Goal: Download file/media

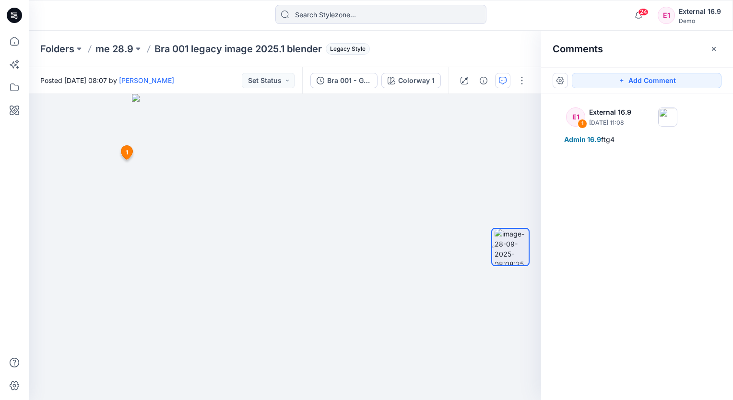
click at [99, 48] on p "me 28.9" at bounding box center [114, 48] width 38 height 13
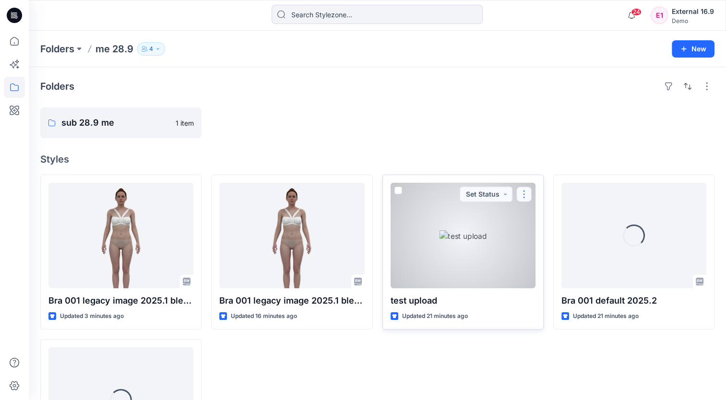
click at [524, 193] on button "button" at bounding box center [523, 194] width 15 height 15
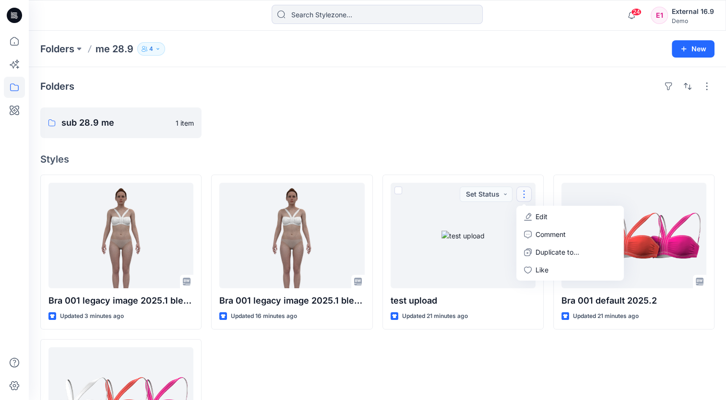
click at [484, 129] on div at bounding box center [462, 122] width 161 height 31
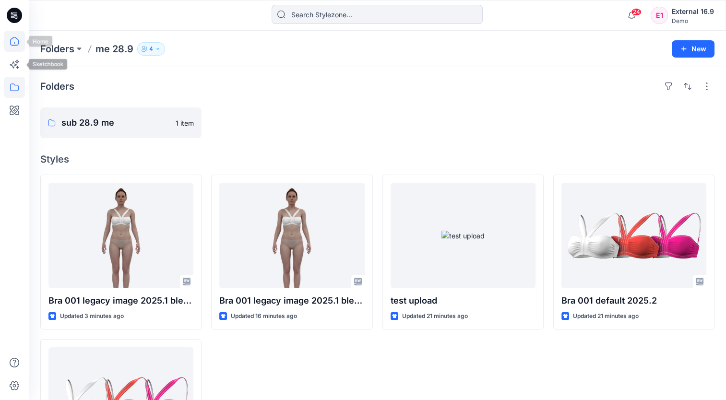
click at [15, 49] on icon at bounding box center [14, 41] width 21 height 21
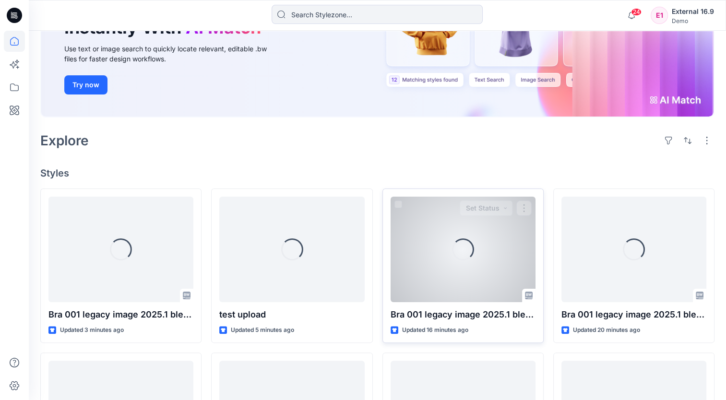
scroll to position [144, 0]
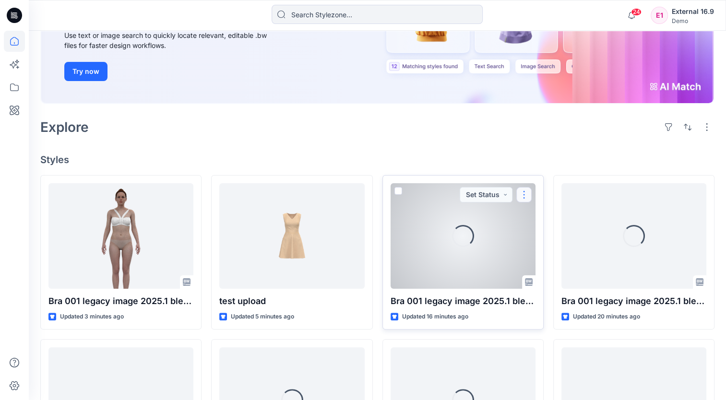
click at [527, 193] on button "button" at bounding box center [523, 194] width 15 height 15
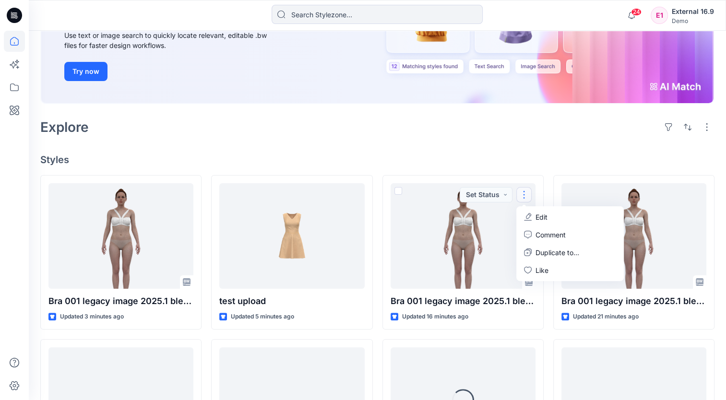
click at [559, 148] on div "Welcome back, External New New Find the Right Garment Instantly With AI Match U…" at bounding box center [377, 295] width 697 height 817
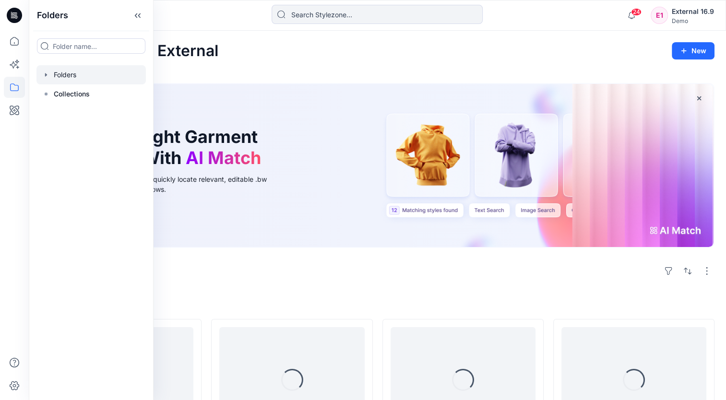
click at [90, 71] on div at bounding box center [90, 74] width 109 height 19
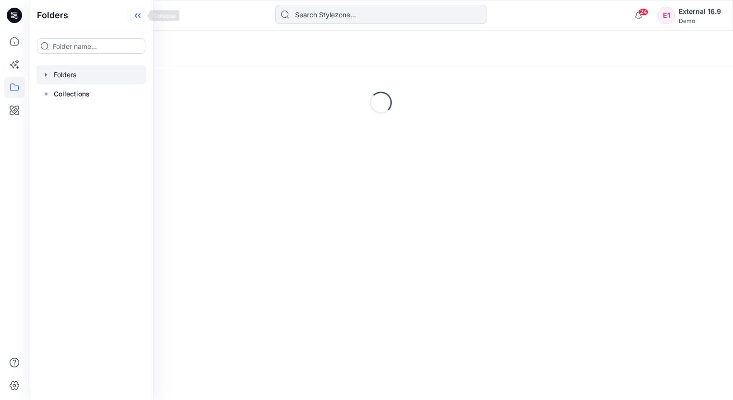
click at [139, 14] on icon at bounding box center [139, 15] width 2 height 5
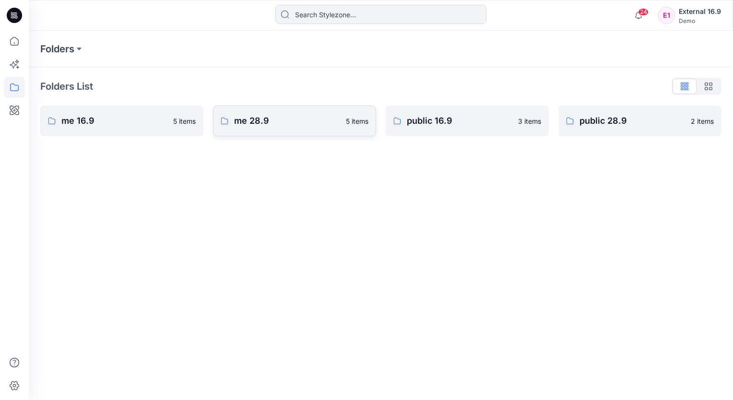
click at [268, 126] on p "me 28.9" at bounding box center [287, 120] width 106 height 13
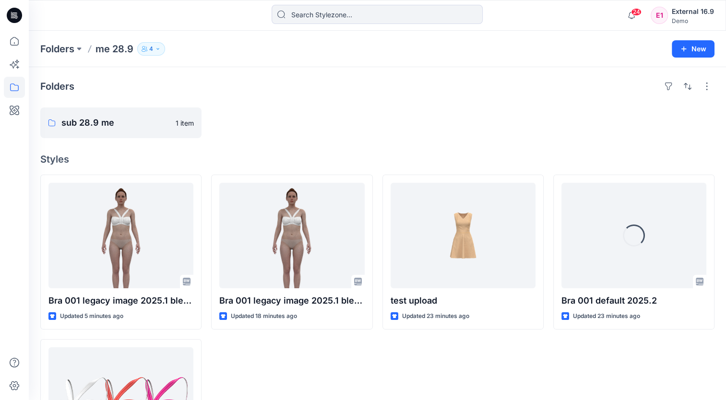
drag, startPoint x: 424, startPoint y: 83, endPoint x: 454, endPoint y: 167, distance: 89.5
click at [424, 82] on div "Folders" at bounding box center [377, 86] width 674 height 15
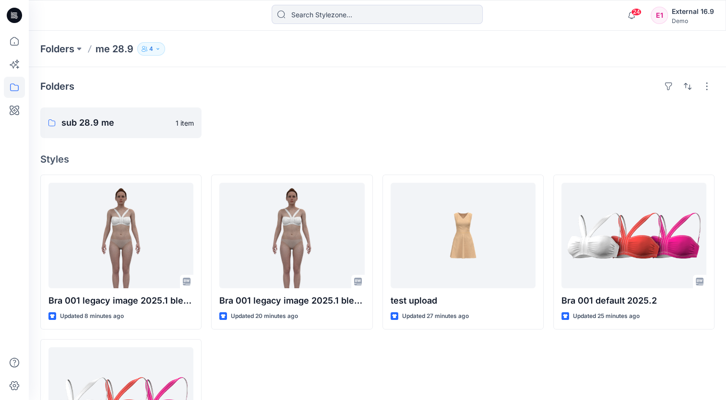
click at [147, 48] on icon "button" at bounding box center [144, 49] width 6 height 6
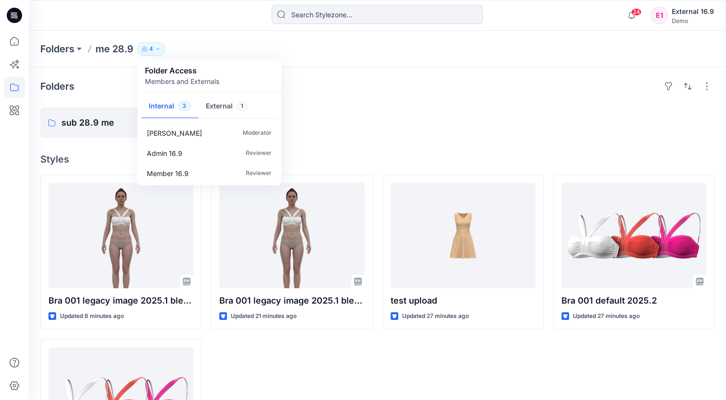
click at [237, 109] on span "1" at bounding box center [241, 106] width 11 height 10
click at [444, 118] on div at bounding box center [462, 122] width 161 height 31
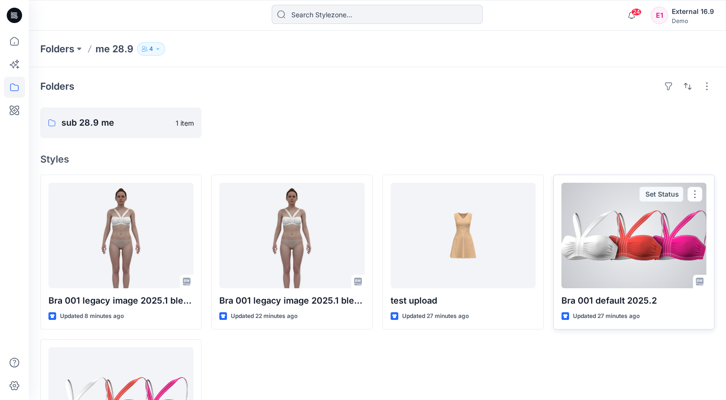
click at [615, 244] on div at bounding box center [633, 236] width 145 height 106
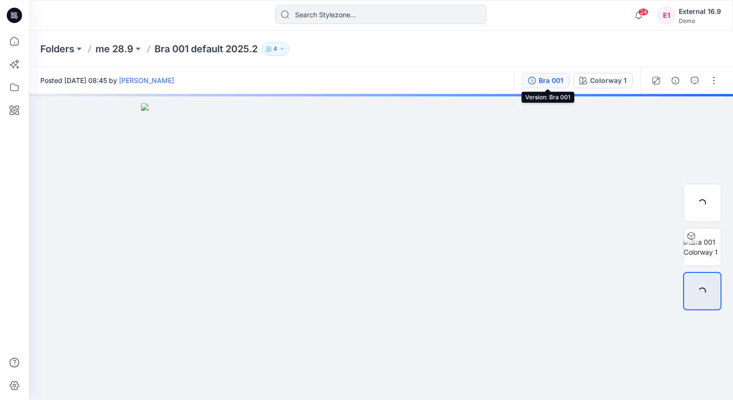
click at [555, 84] on div "Bra 001" at bounding box center [551, 80] width 24 height 11
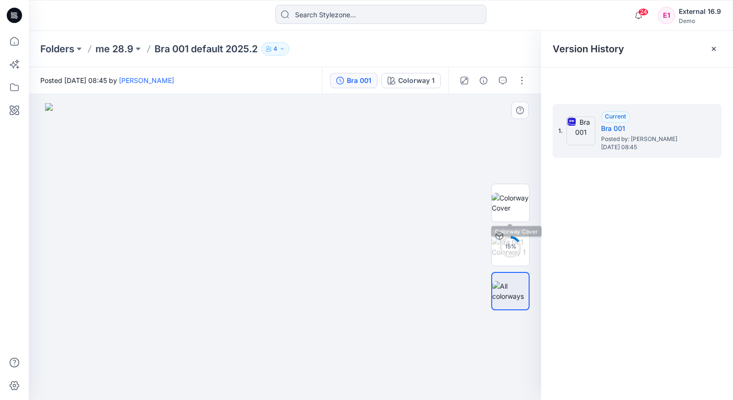
click at [531, 203] on div "15 %" at bounding box center [510, 247] width 61 height 188
click at [522, 201] on img at bounding box center [510, 203] width 37 height 20
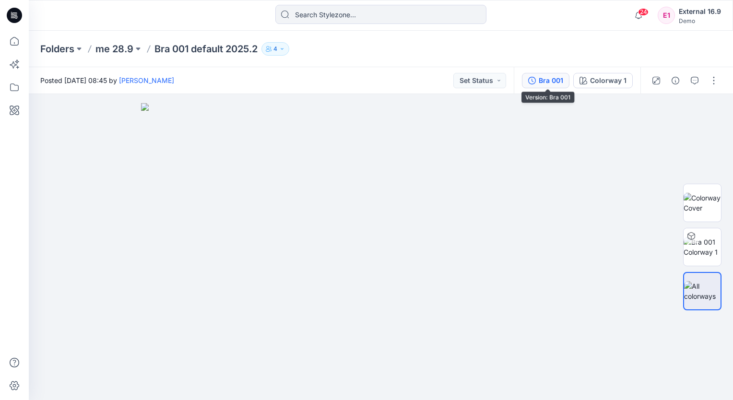
click at [566, 78] on button "Bra 001" at bounding box center [545, 80] width 47 height 15
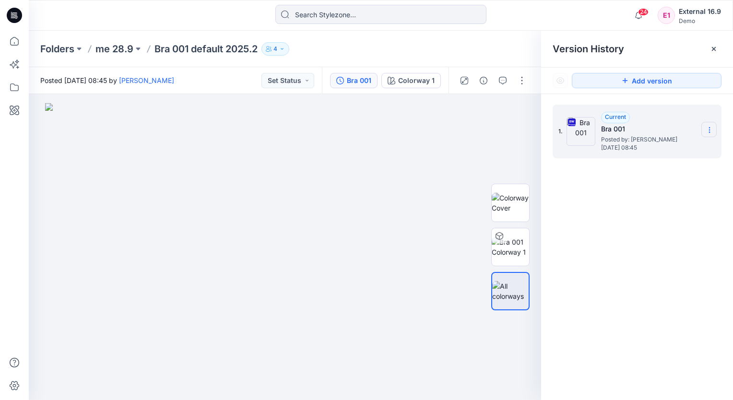
click at [707, 132] on icon at bounding box center [709, 130] width 8 height 8
drag, startPoint x: 679, startPoint y: 151, endPoint x: 641, endPoint y: 139, distance: 39.7
click at [679, 151] on span "Download Source BW File" at bounding box center [661, 149] width 81 height 12
click at [517, 193] on img at bounding box center [510, 203] width 37 height 20
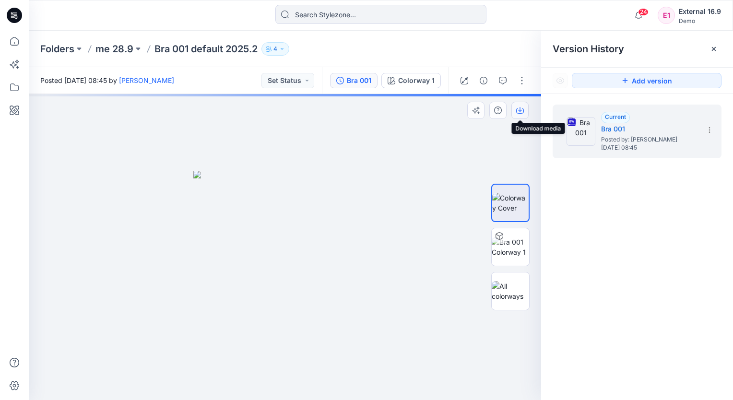
click at [520, 112] on icon "button" at bounding box center [520, 110] width 8 height 8
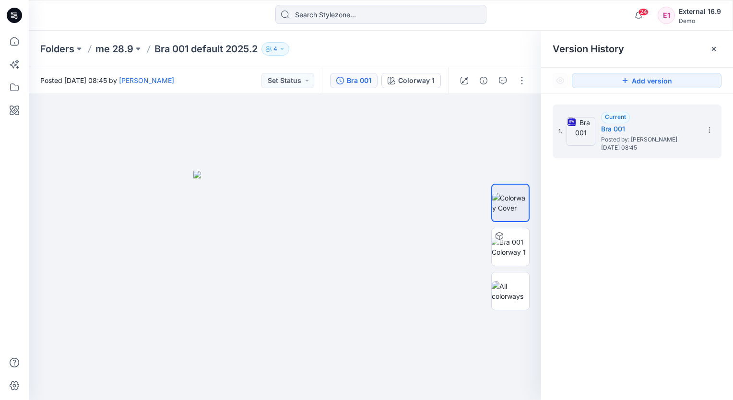
click at [331, 46] on div "Folders me 28.9 Bra 001 default 2025.2 4" at bounding box center [343, 48] width 606 height 13
drag, startPoint x: 706, startPoint y: 128, endPoint x: 686, endPoint y: 124, distance: 19.9
click at [706, 128] on icon at bounding box center [709, 130] width 8 height 8
click at [475, 53] on div "Folders me 28.9 Bra 001 default 2025.2 4" at bounding box center [343, 48] width 606 height 13
